Goal: Task Accomplishment & Management: Complete application form

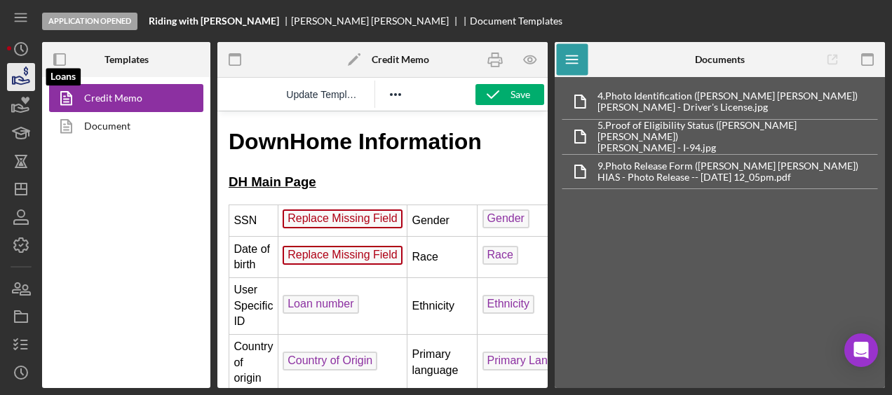
click at [25, 81] on icon "button" at bounding box center [21, 77] width 35 height 35
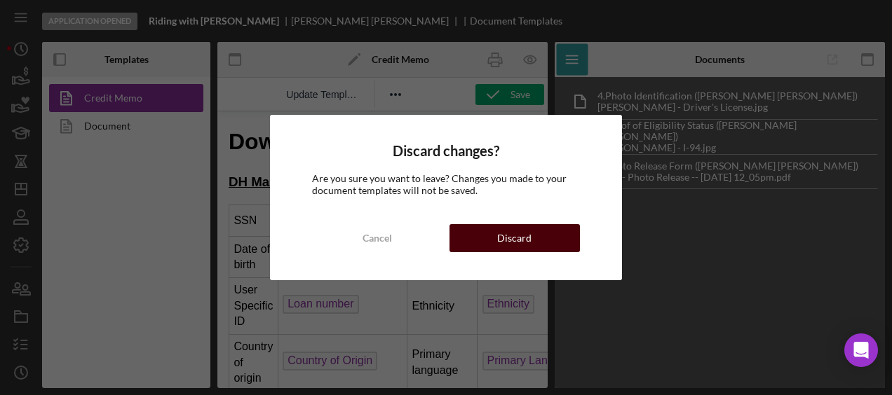
click at [513, 231] on div "Discard" at bounding box center [514, 238] width 34 height 28
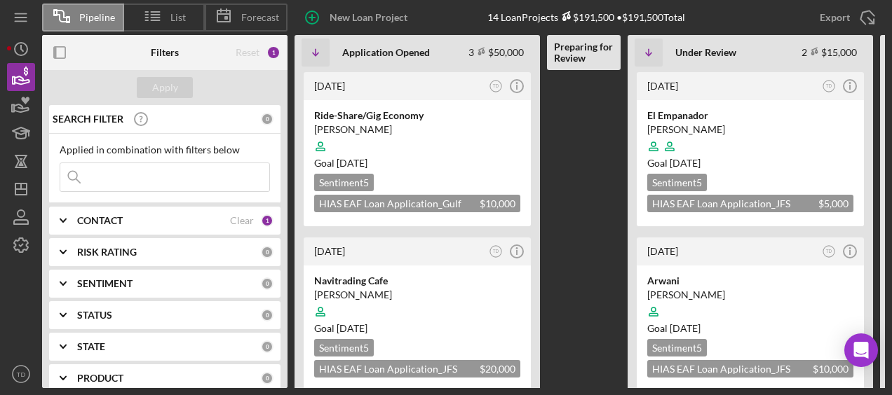
click at [196, 177] on input at bounding box center [164, 177] width 209 height 28
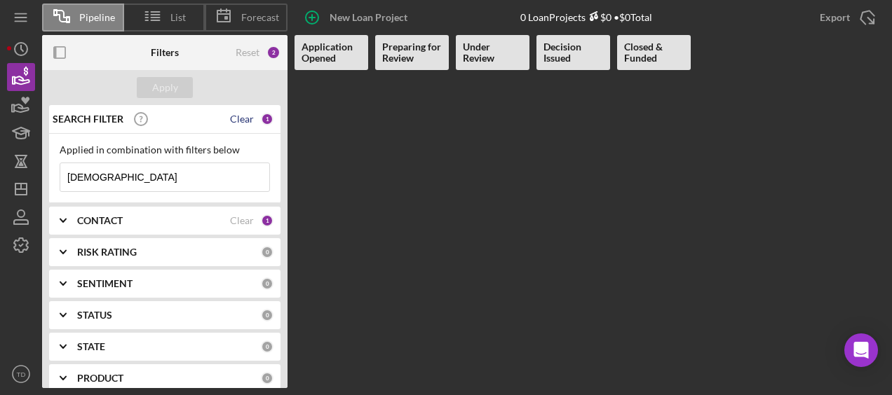
type input "[DEMOGRAPHIC_DATA]"
click at [244, 118] on div "Clear" at bounding box center [242, 119] width 24 height 11
click at [245, 219] on div "Clear" at bounding box center [242, 220] width 24 height 11
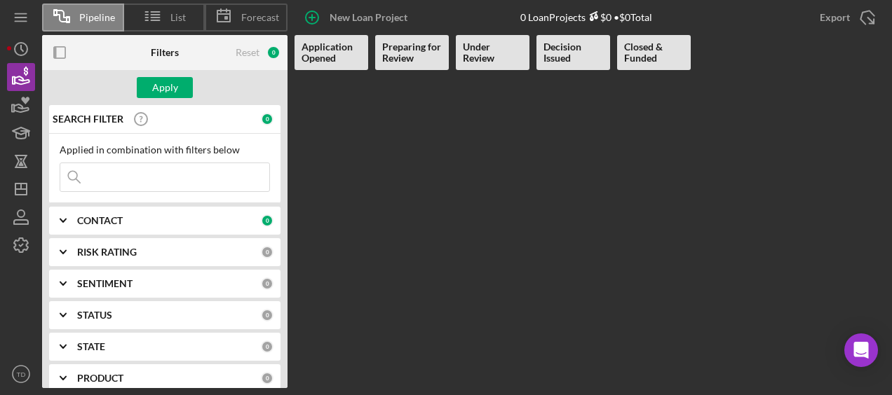
click at [174, 186] on input at bounding box center [164, 177] width 209 height 28
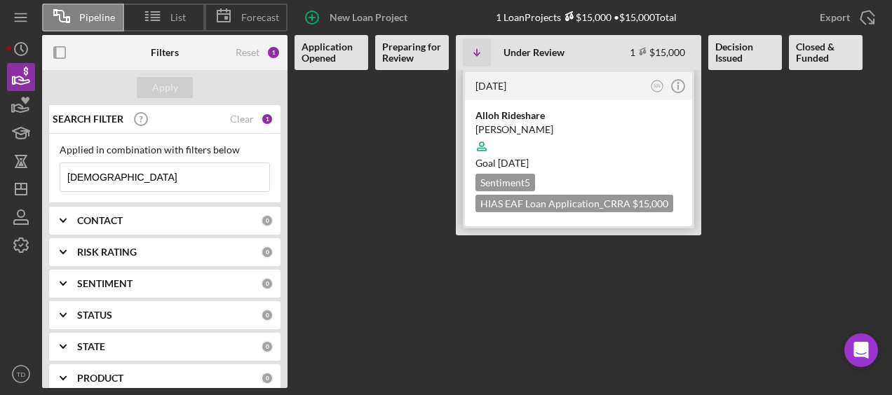
type input "[DEMOGRAPHIC_DATA]"
click at [527, 132] on div "[PERSON_NAME]" at bounding box center [578, 130] width 206 height 14
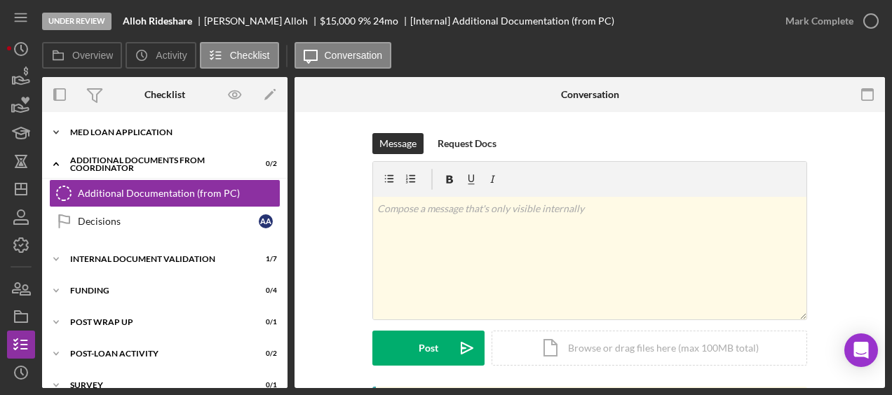
click at [142, 137] on div "Icon/Expander MED Loan Application 13 / 16" at bounding box center [164, 132] width 245 height 28
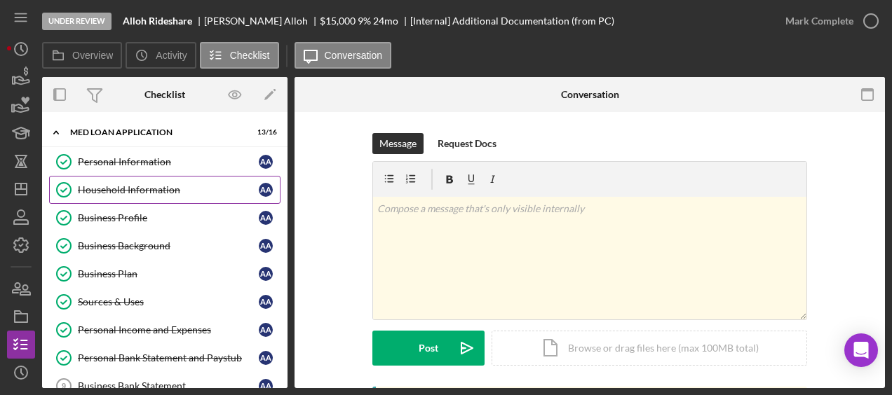
click at [131, 184] on div "Household Information" at bounding box center [168, 189] width 181 height 11
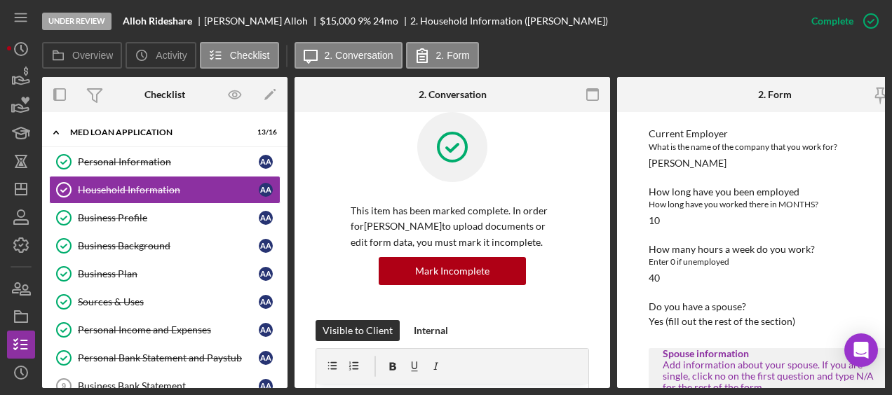
scroll to position [648, 0]
click at [163, 243] on div "Business Background" at bounding box center [168, 245] width 181 height 11
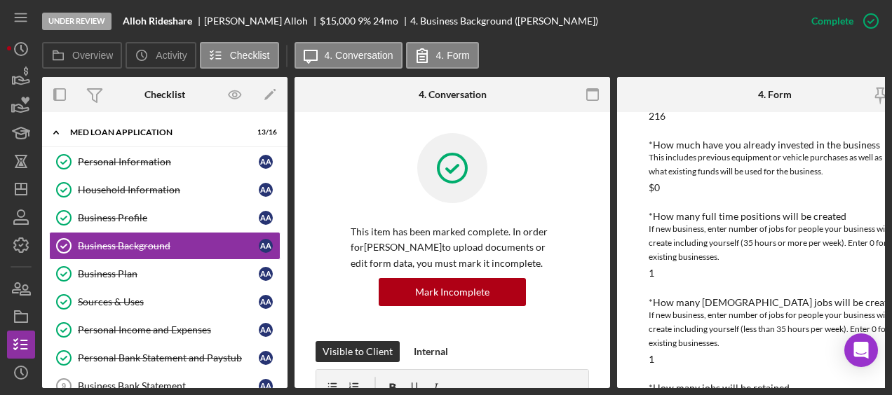
scroll to position [483, 0]
click at [865, 25] on icon "button" at bounding box center [870, 21] width 35 height 35
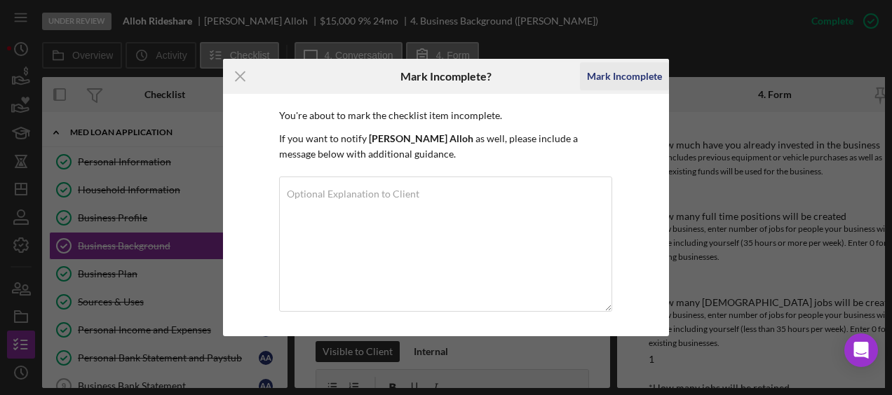
click at [605, 76] on div "Mark Incomplete" at bounding box center [624, 76] width 75 height 28
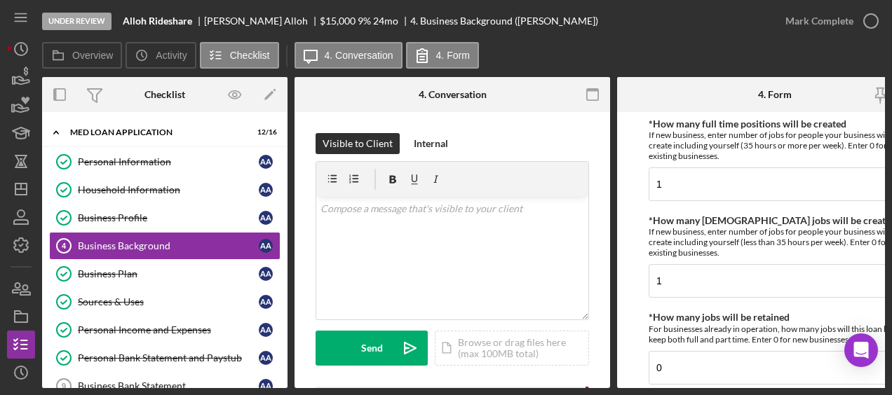
scroll to position [662, 0]
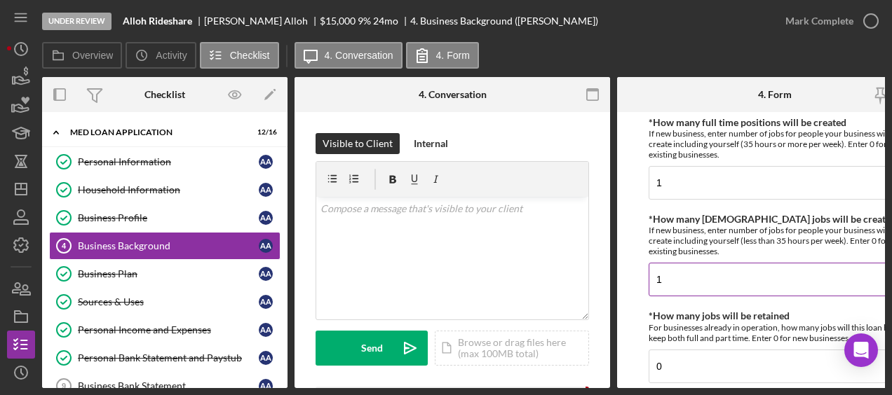
click at [729, 282] on input "1" at bounding box center [774, 280] width 252 height 34
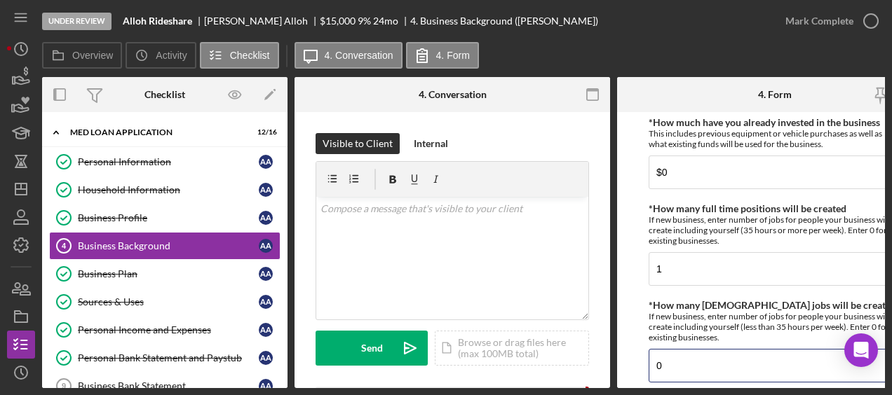
scroll to position [575, 0]
type input "0"
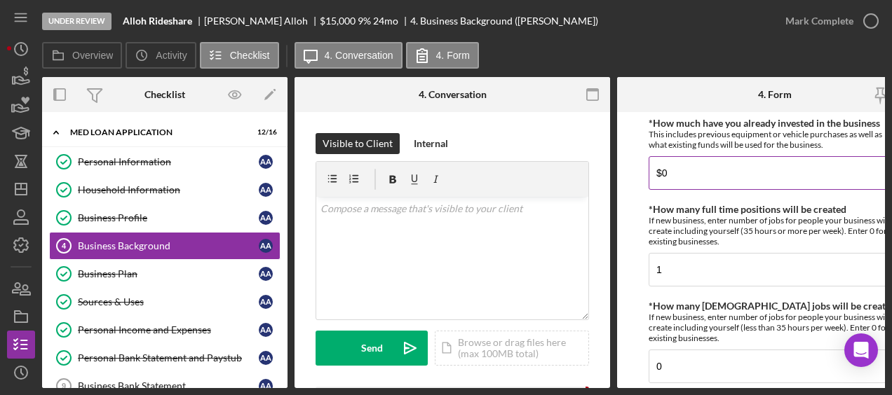
click at [672, 179] on input "$0" at bounding box center [774, 173] width 252 height 34
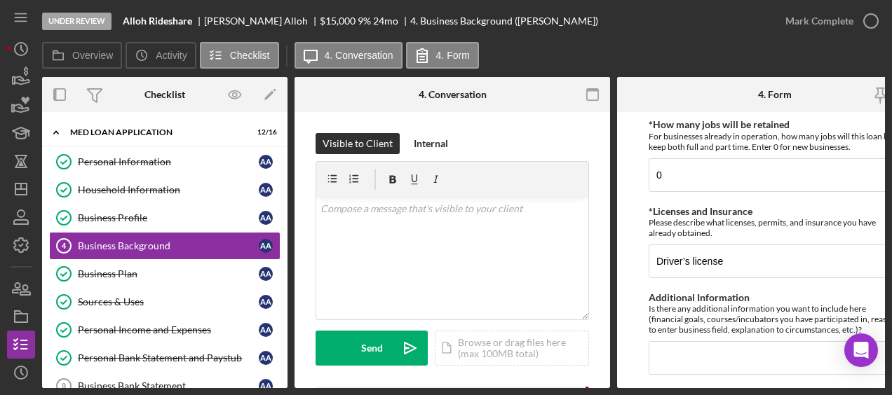
scroll to position [890, 0]
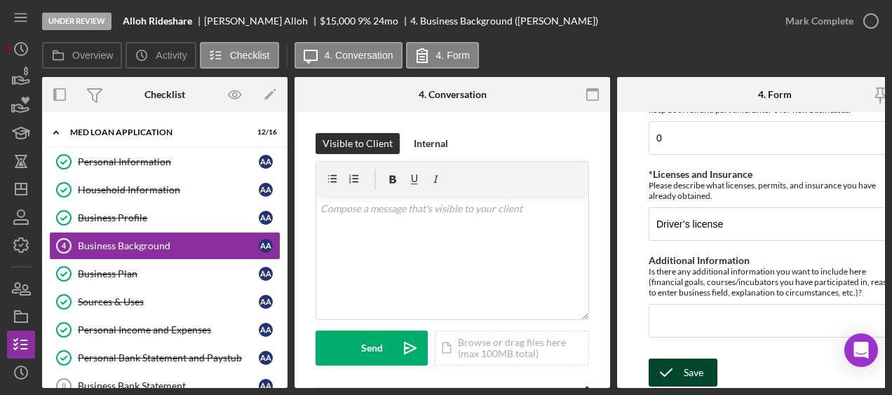
type input "$400"
click at [702, 361] on div "Save" at bounding box center [693, 373] width 20 height 28
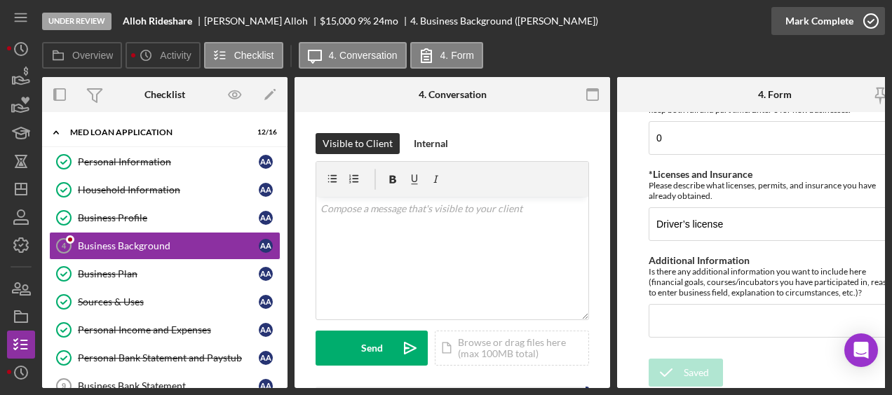
click at [867, 22] on icon "button" at bounding box center [870, 21] width 35 height 35
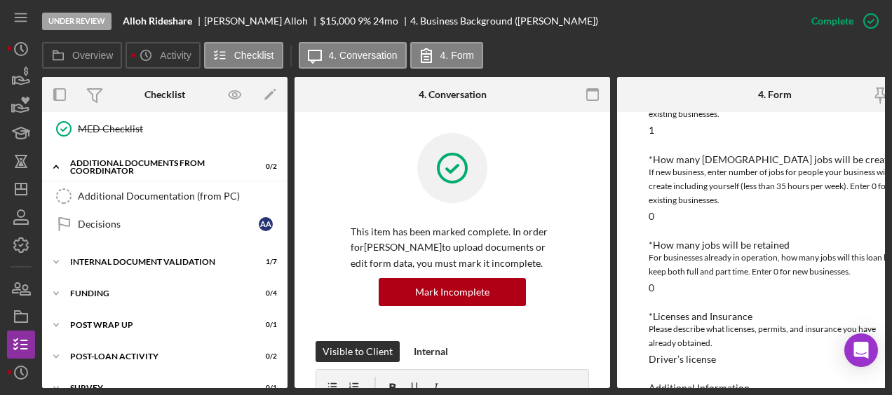
scroll to position [455, 0]
click at [168, 261] on div "Icon/Expander Internal Document Validation 1 / 7" at bounding box center [164, 261] width 245 height 28
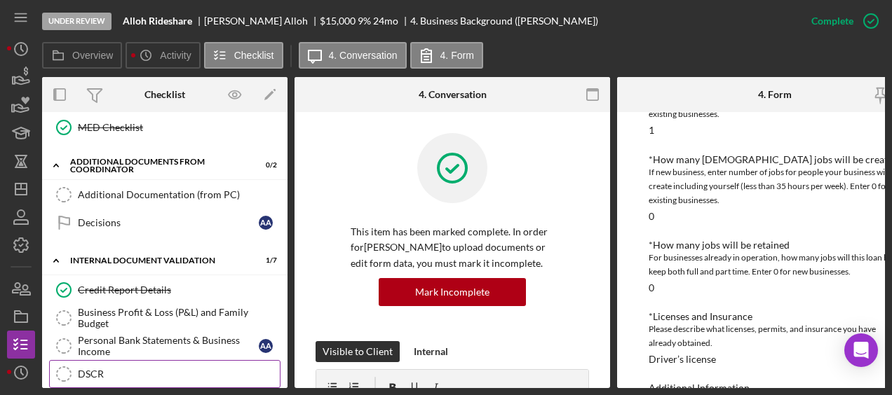
click at [117, 360] on link "DSCR DSCR" at bounding box center [164, 374] width 231 height 28
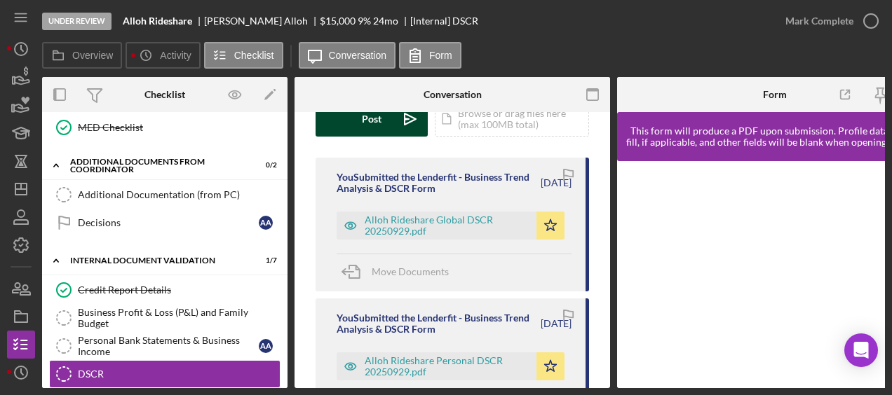
scroll to position [202, 0]
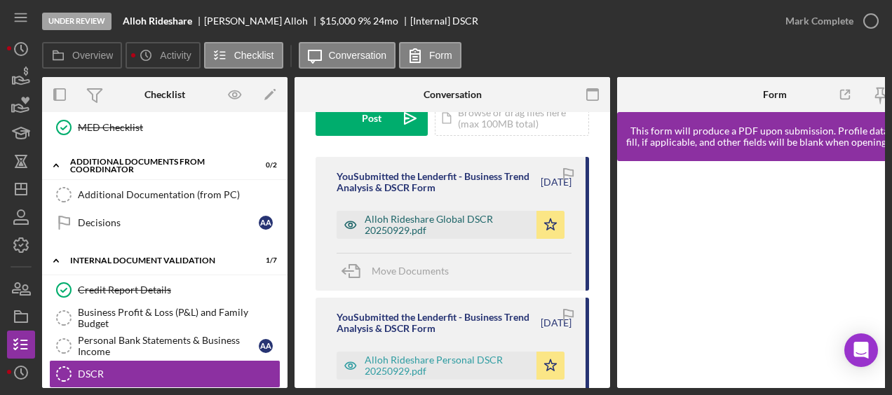
click at [412, 229] on div "Alloh Rideshare Global DSCR 20250929.pdf" at bounding box center [446, 225] width 165 height 22
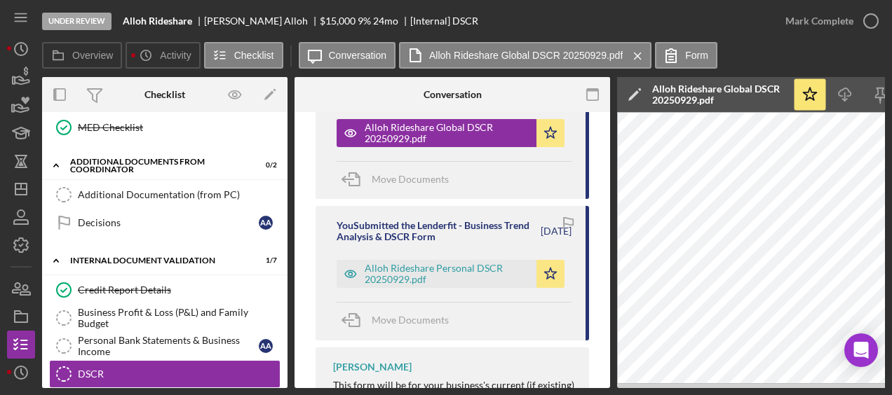
scroll to position [294, 0]
click at [449, 278] on div "Alloh Rideshare Personal DSCR 20250929.pdf" at bounding box center [446, 273] width 165 height 22
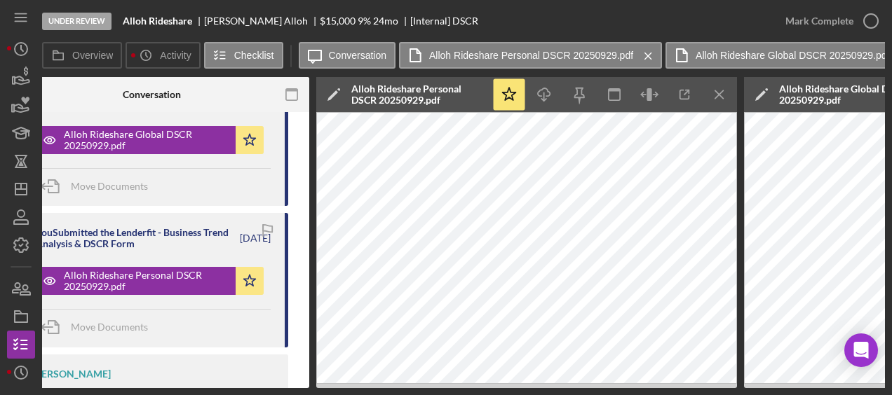
scroll to position [0, 303]
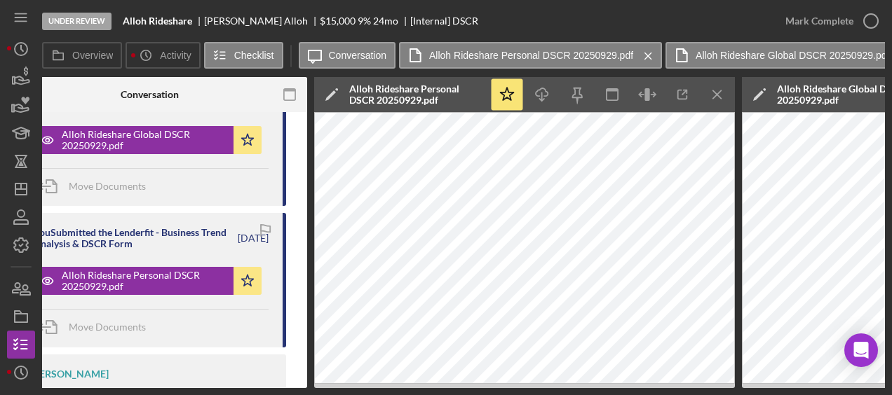
click at [313, 306] on div "Overview Internal Workflow Stage Under Review Icon/Dropdown Arrow Archive (can …" at bounding box center [463, 232] width 842 height 311
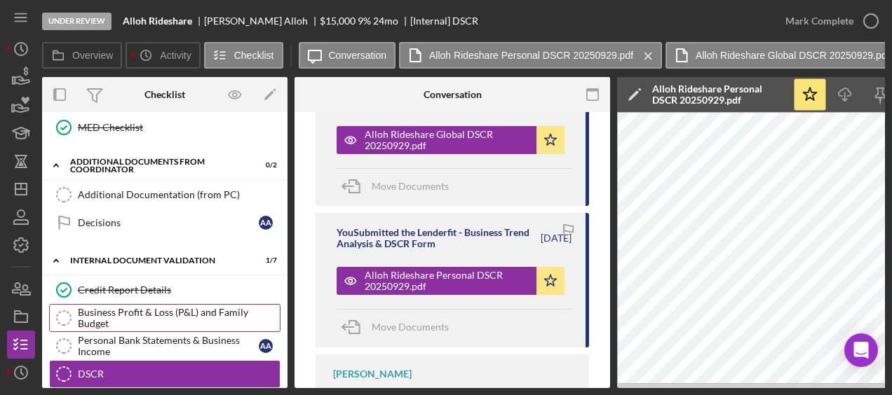
click at [196, 313] on div "Business Profit & Loss (P&L) and Family Budget" at bounding box center [179, 318] width 202 height 22
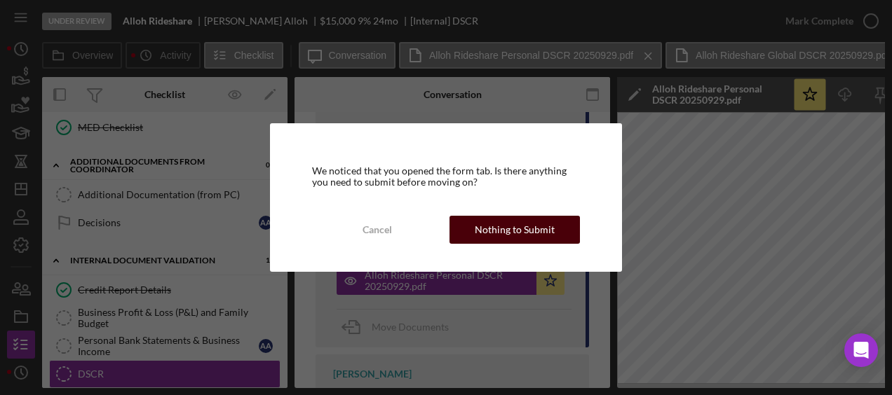
click at [517, 221] on div "Nothing to Submit" at bounding box center [515, 230] width 80 height 28
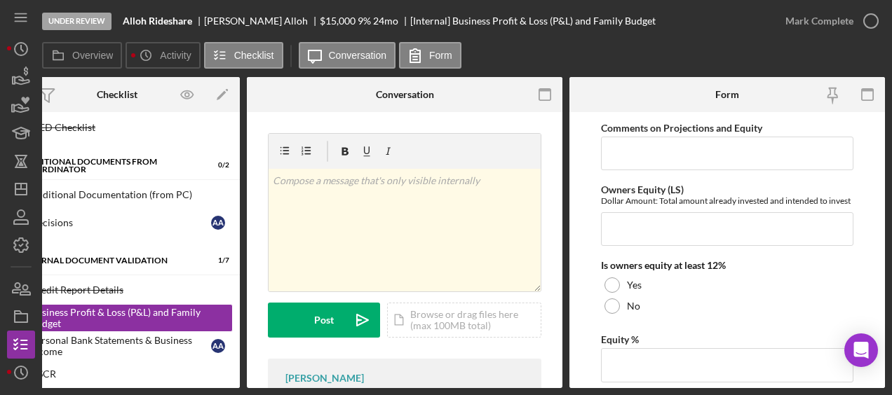
scroll to position [2180, 0]
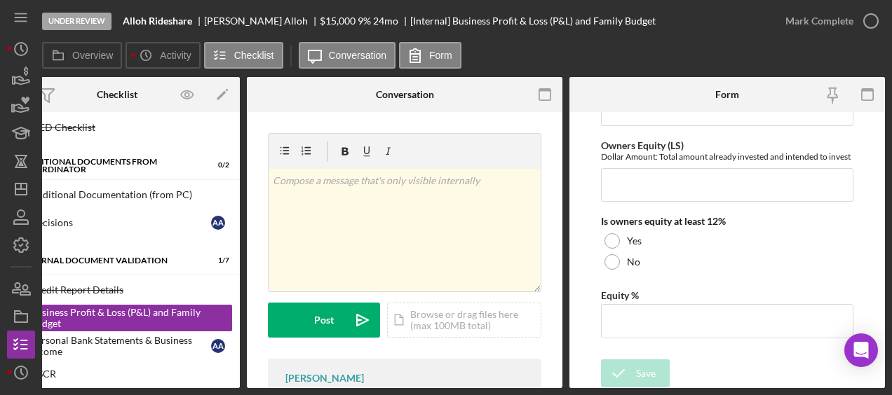
click at [678, 265] on div "No" at bounding box center [727, 262] width 252 height 21
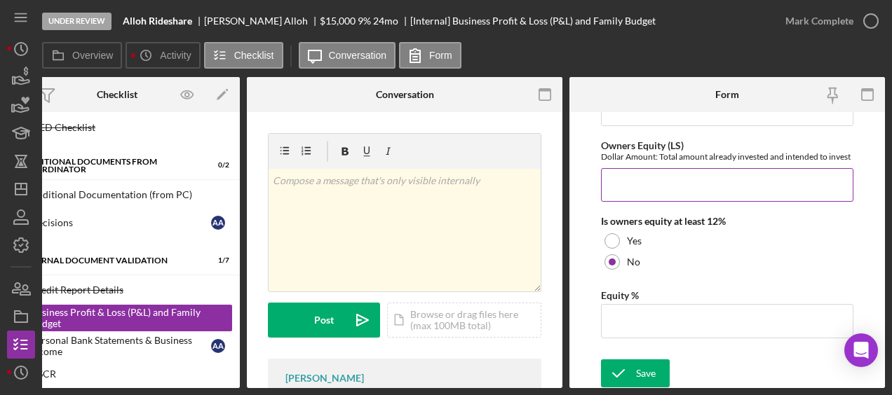
click at [662, 185] on input "Owners Equity (LS)" at bounding box center [727, 185] width 252 height 34
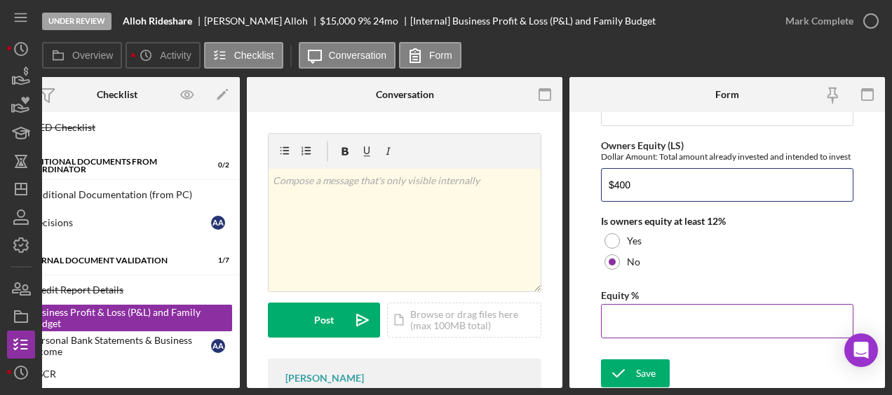
type input "$400"
click at [648, 309] on input "Equity %" at bounding box center [727, 321] width 252 height 34
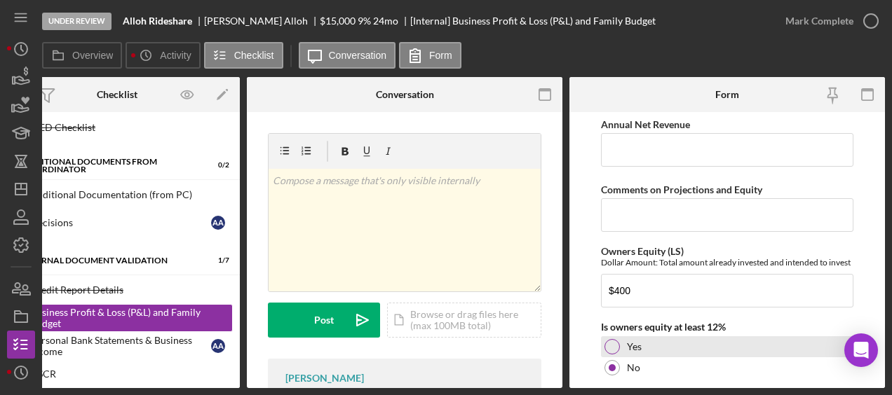
scroll to position [2075, 0]
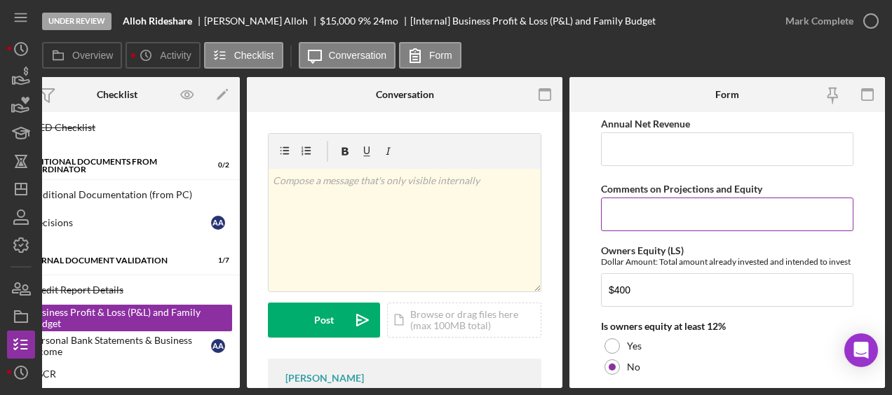
type input "3%"
drag, startPoint x: 694, startPoint y: 196, endPoint x: 685, endPoint y: 199, distance: 8.9
click at [685, 199] on input "Comments on Projections and Equity" at bounding box center [727, 215] width 252 height 34
type input "C"
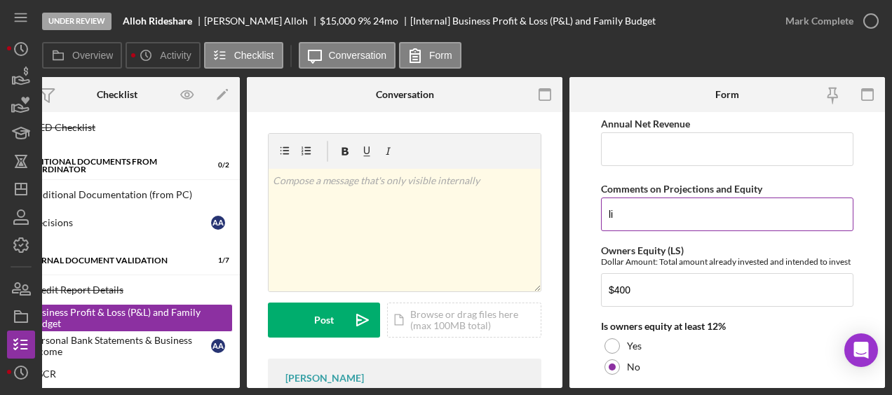
type input "l"
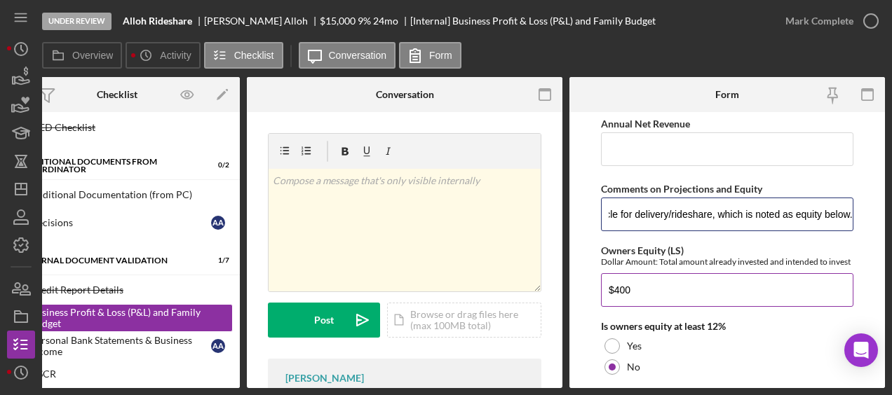
scroll to position [2180, 0]
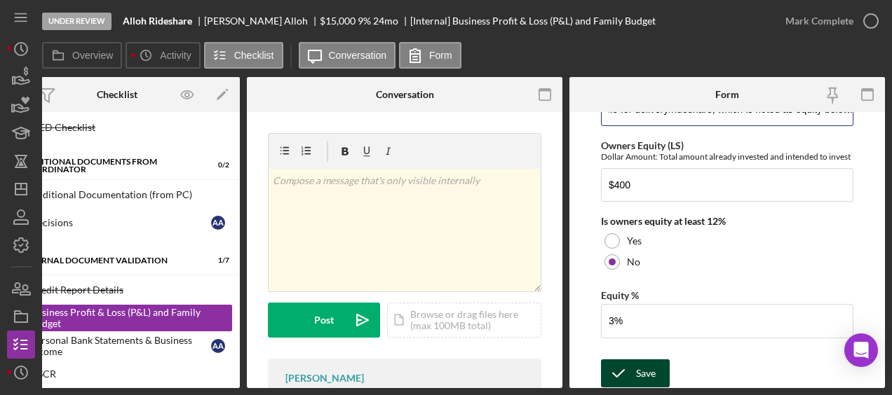
type input "Client used his current vehicle to do Doordash since July but it is unrealiable…"
click at [650, 366] on div "Save" at bounding box center [646, 374] width 20 height 28
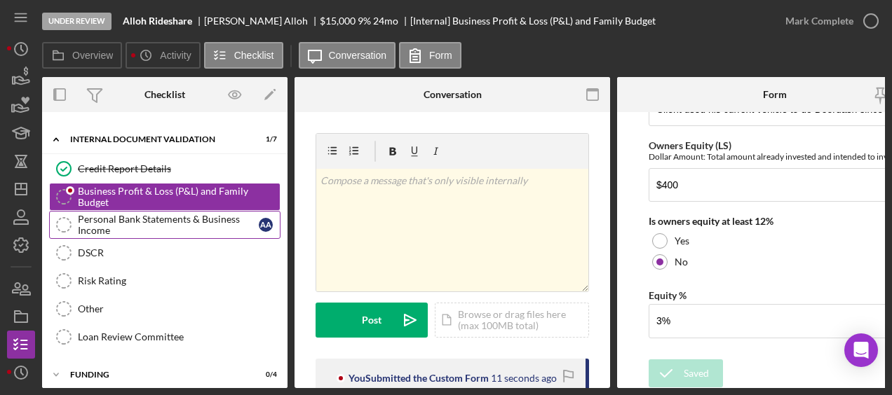
scroll to position [453, 0]
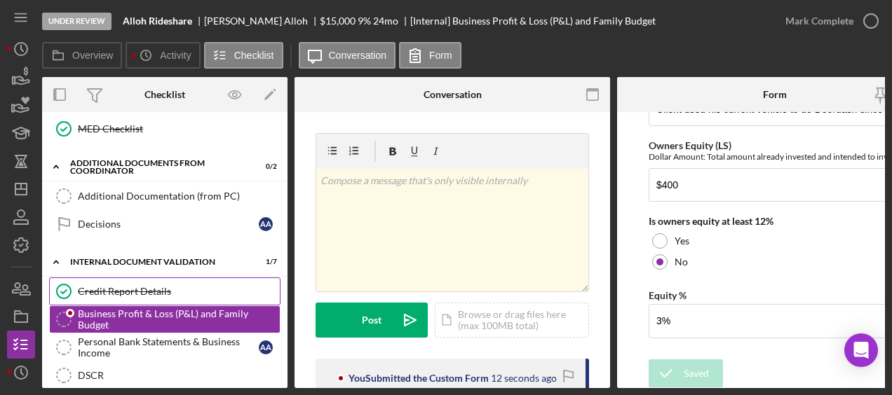
click at [151, 278] on link "Credit Report Details Credit Report Details" at bounding box center [164, 292] width 231 height 28
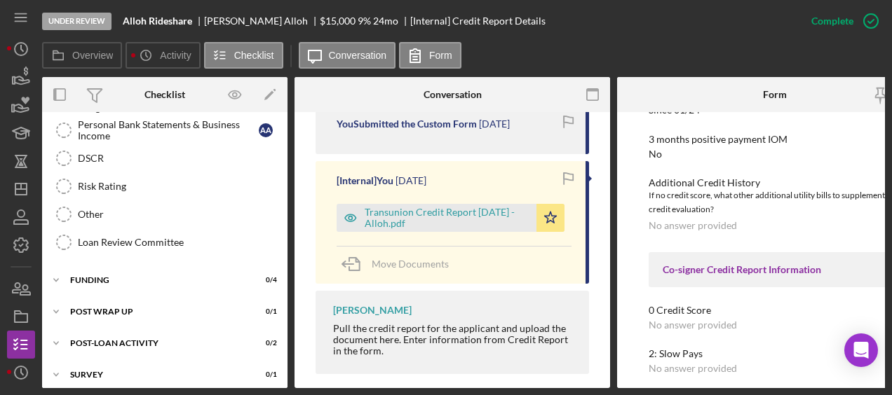
scroll to position [0, 48]
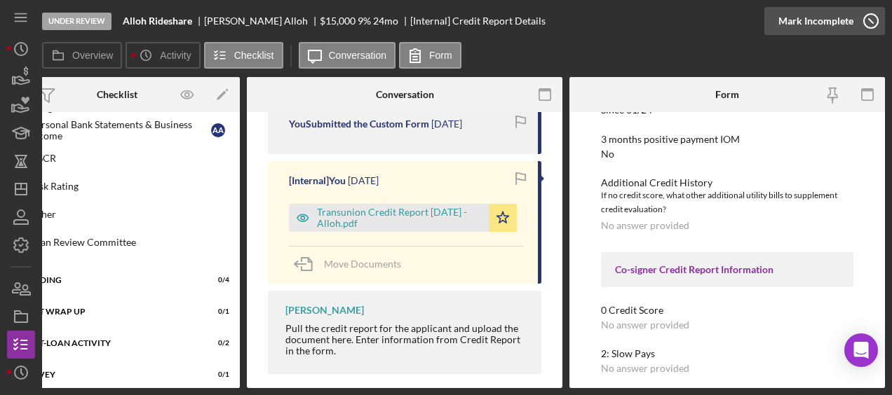
click at [870, 20] on icon "button" at bounding box center [870, 21] width 35 height 35
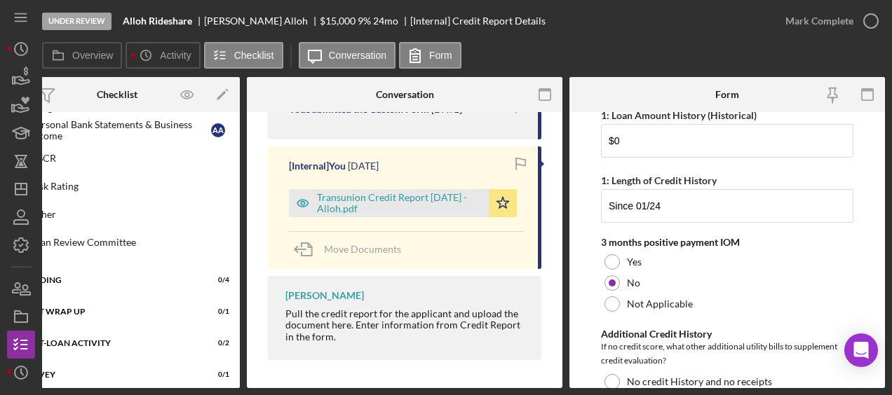
scroll to position [419, 0]
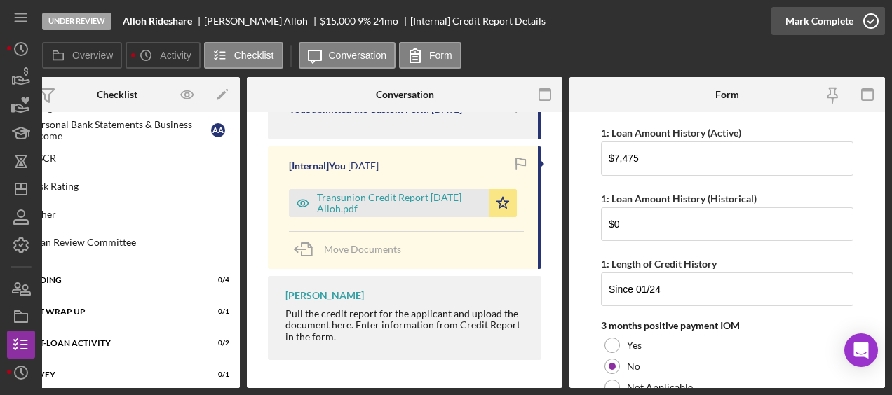
click at [876, 25] on icon "button" at bounding box center [870, 21] width 35 height 35
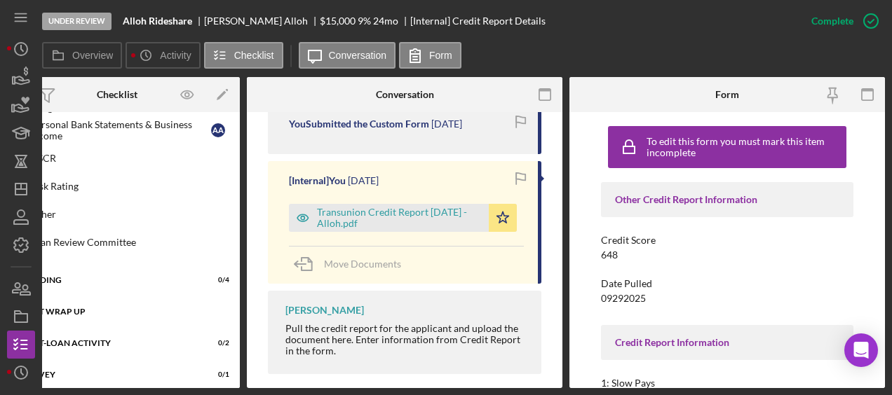
scroll to position [0, 0]
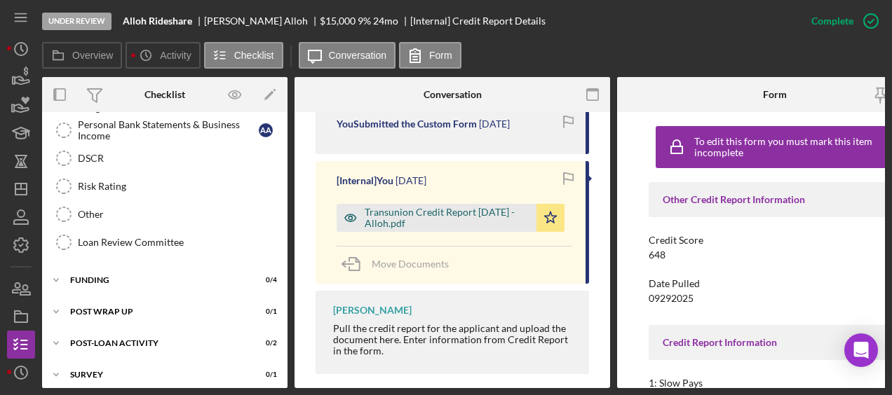
click at [417, 207] on div "Transunion Credit Report [DATE] - Alloh.pdf" at bounding box center [446, 218] width 165 height 22
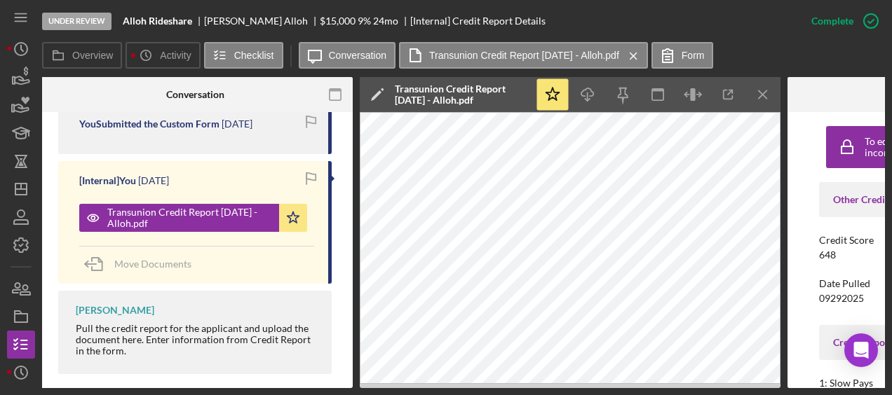
scroll to position [0, 259]
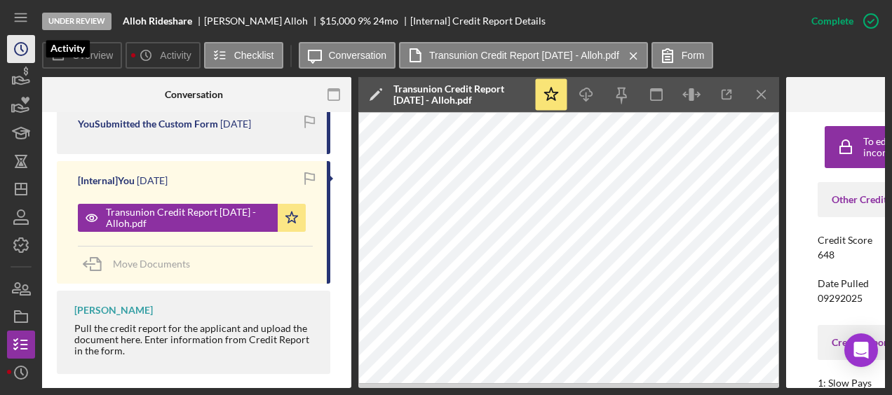
click at [17, 46] on icon "Icon/History" at bounding box center [21, 49] width 35 height 35
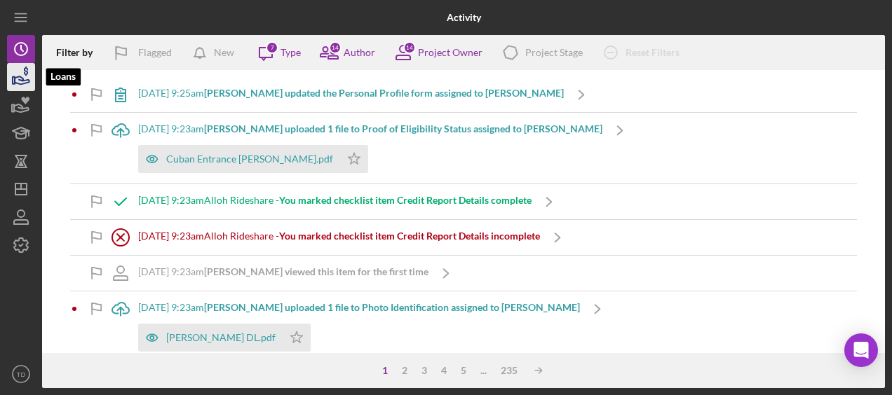
click at [21, 76] on icon "button" at bounding box center [21, 77] width 35 height 35
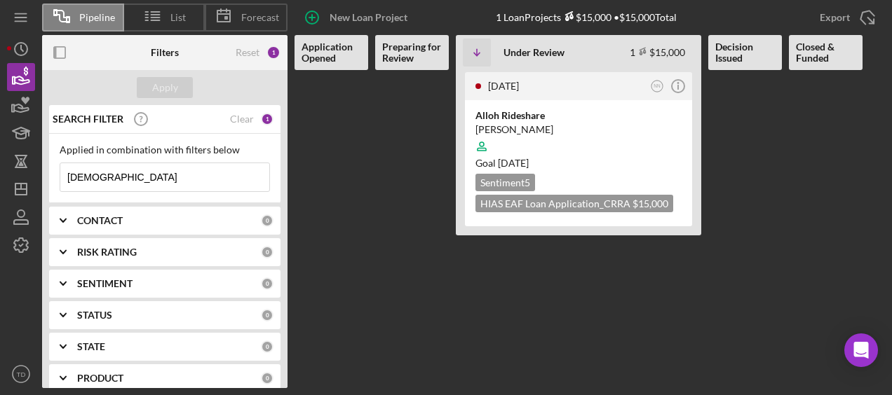
click at [129, 192] on div "Applied in combination with filters below [DEMOGRAPHIC_DATA] Icon/Menu Close" at bounding box center [164, 168] width 231 height 69
click at [133, 180] on input "[DEMOGRAPHIC_DATA]" at bounding box center [164, 177] width 209 height 28
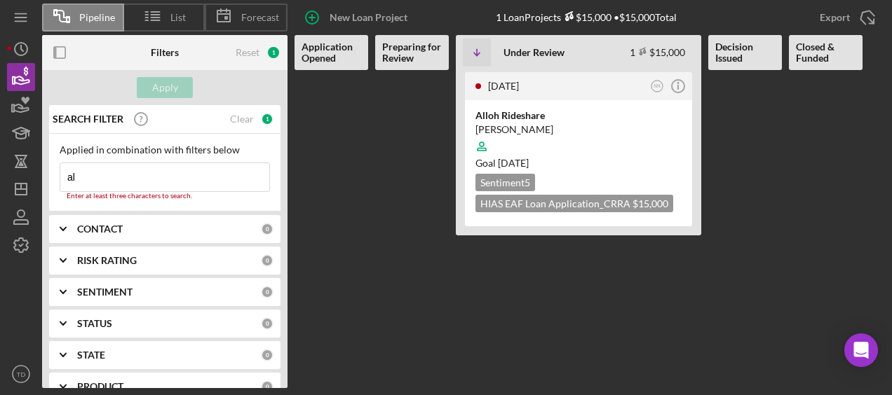
type input "a"
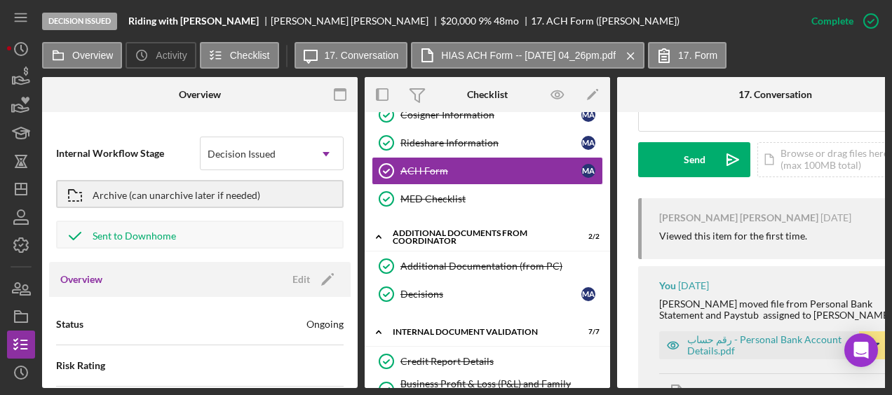
scroll to position [406, 0]
